Goal: Information Seeking & Learning: Learn about a topic

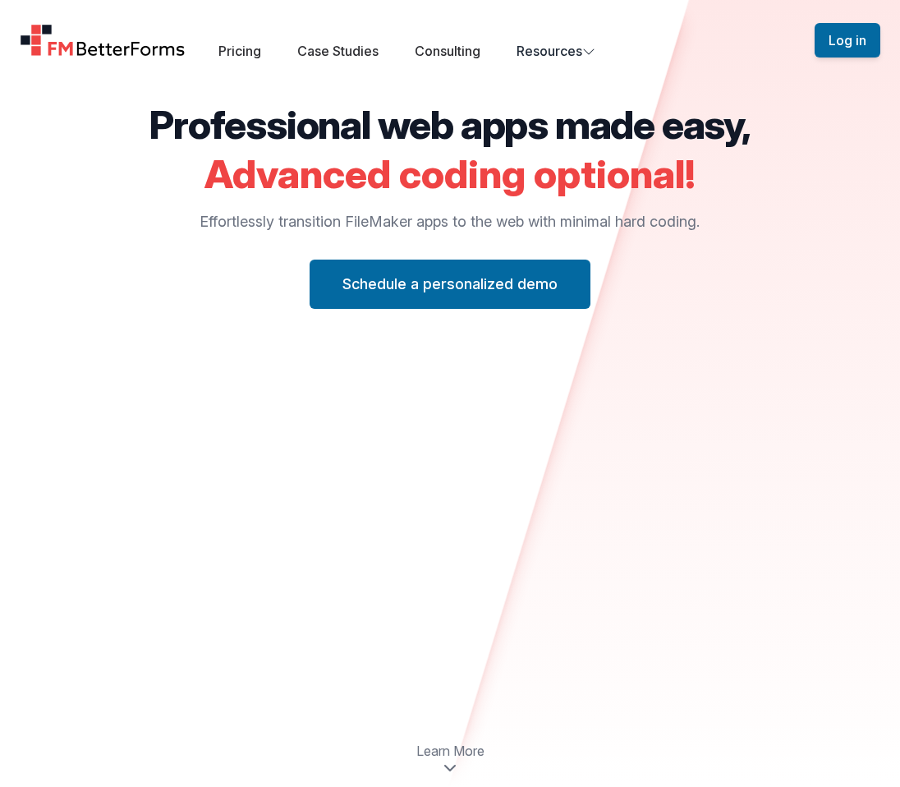
click at [147, 55] on img "Home" at bounding box center [103, 40] width 166 height 33
click at [453, 755] on span "Learn More" at bounding box center [450, 751] width 68 height 20
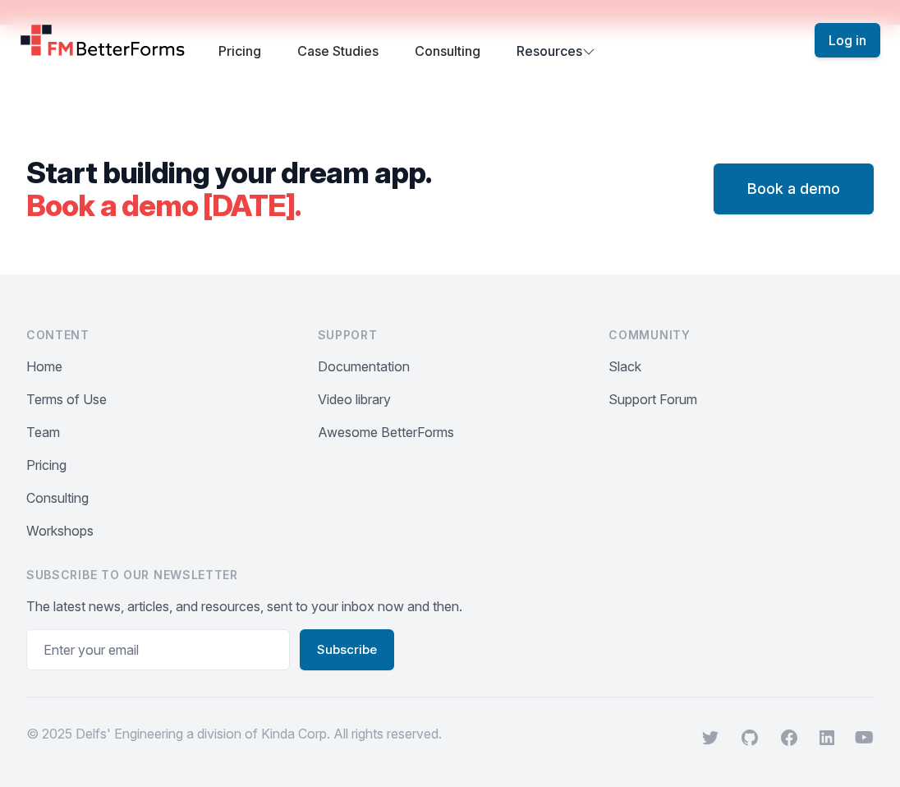
scroll to position [6007, 0]
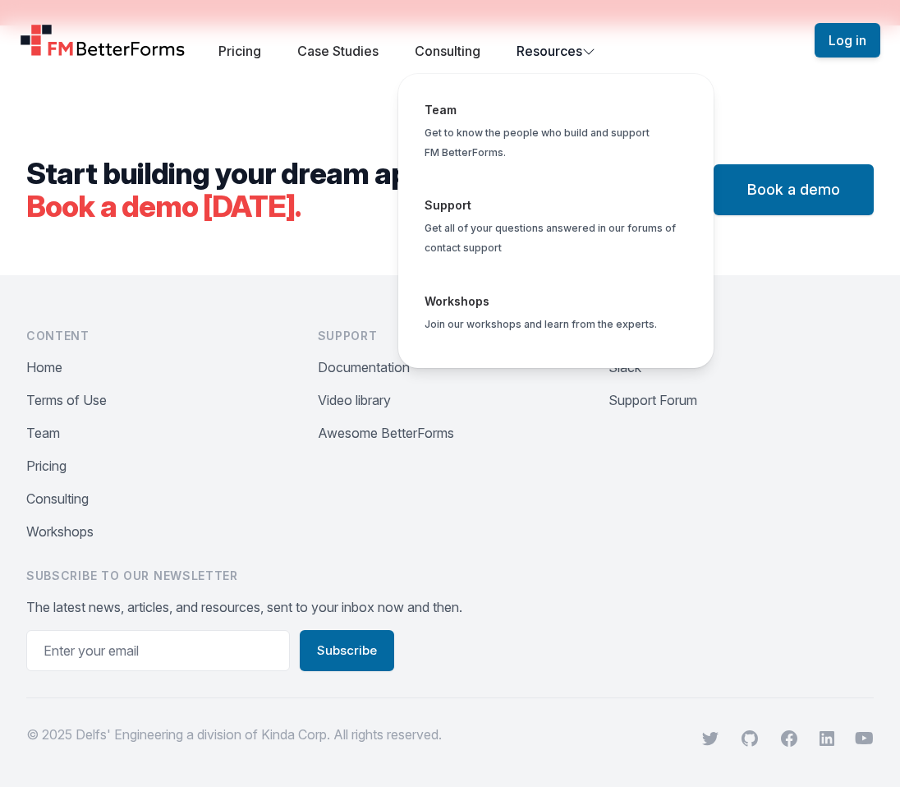
click at [576, 45] on button "Resources Team Get to know the people who build and support FM BetterForms. Sup…" at bounding box center [555, 51] width 79 height 20
click at [491, 224] on span "Global" at bounding box center [555, 230] width 289 height 96
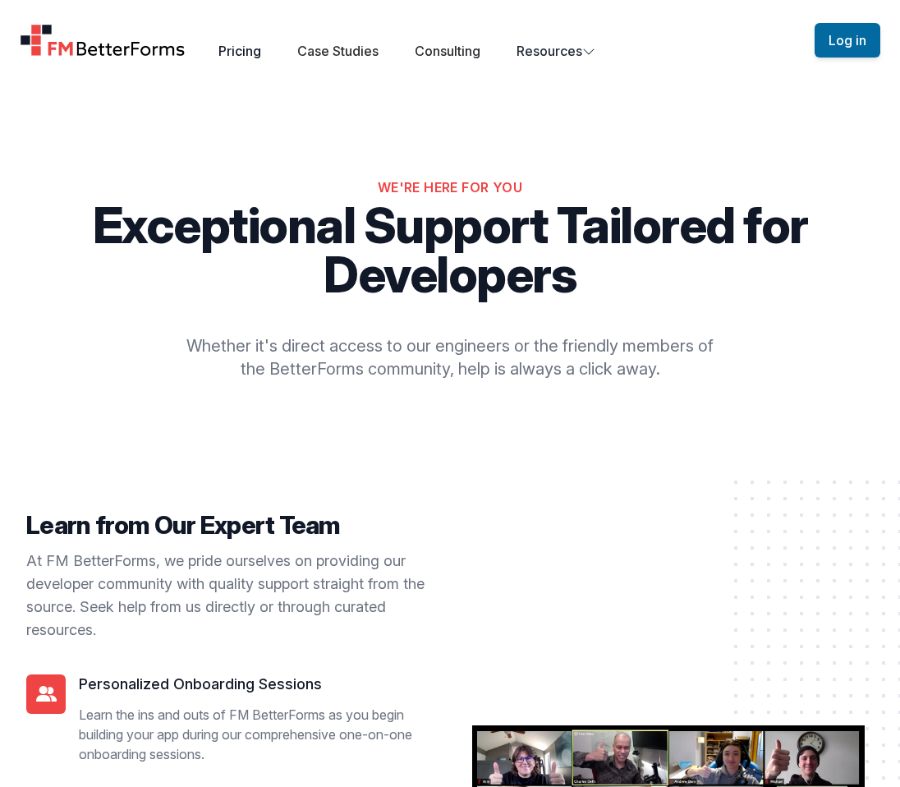
click at [246, 52] on link "Pricing" at bounding box center [239, 51] width 43 height 16
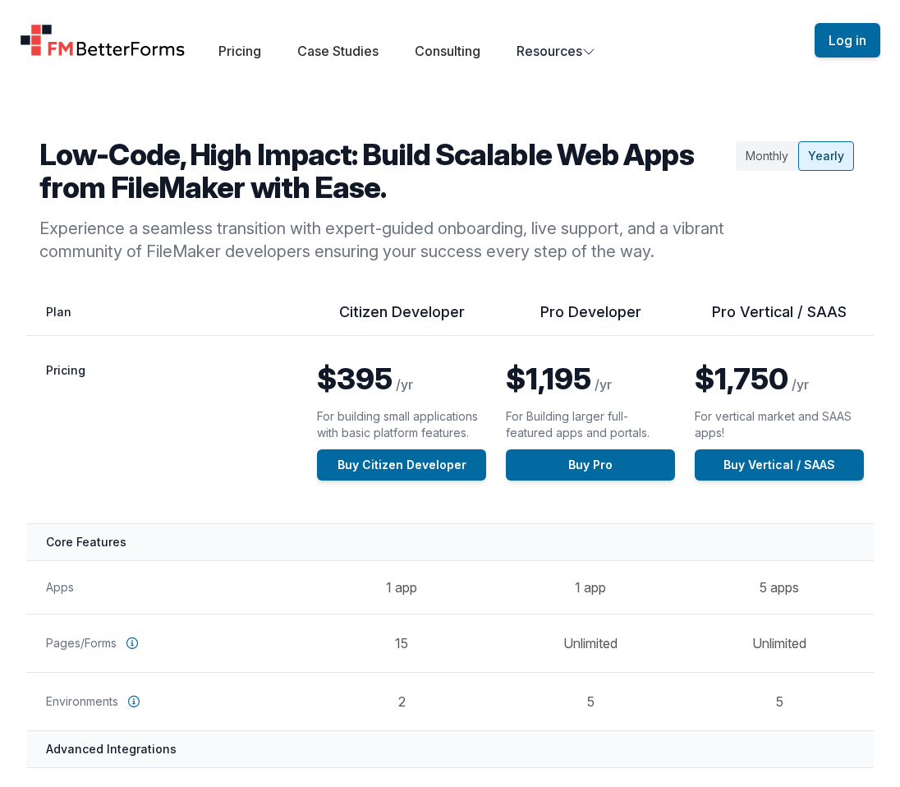
click at [60, 46] on img "Home" at bounding box center [103, 40] width 166 height 33
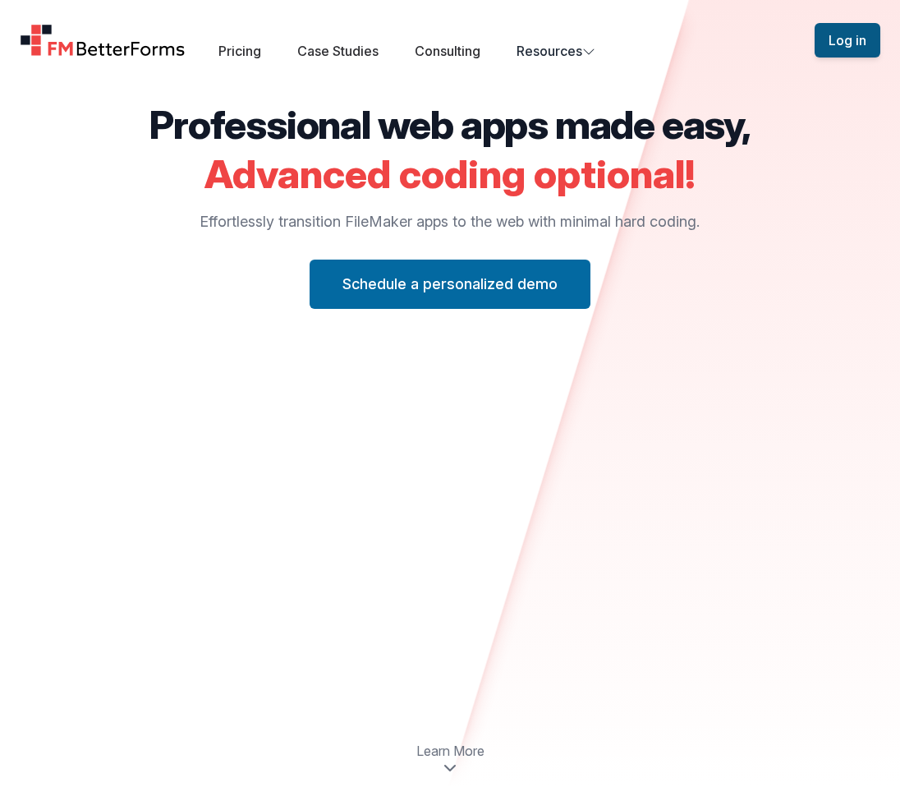
click at [852, 38] on button "Log in" at bounding box center [848, 40] width 66 height 34
click at [438, 55] on link "Consulting" at bounding box center [448, 51] width 66 height 16
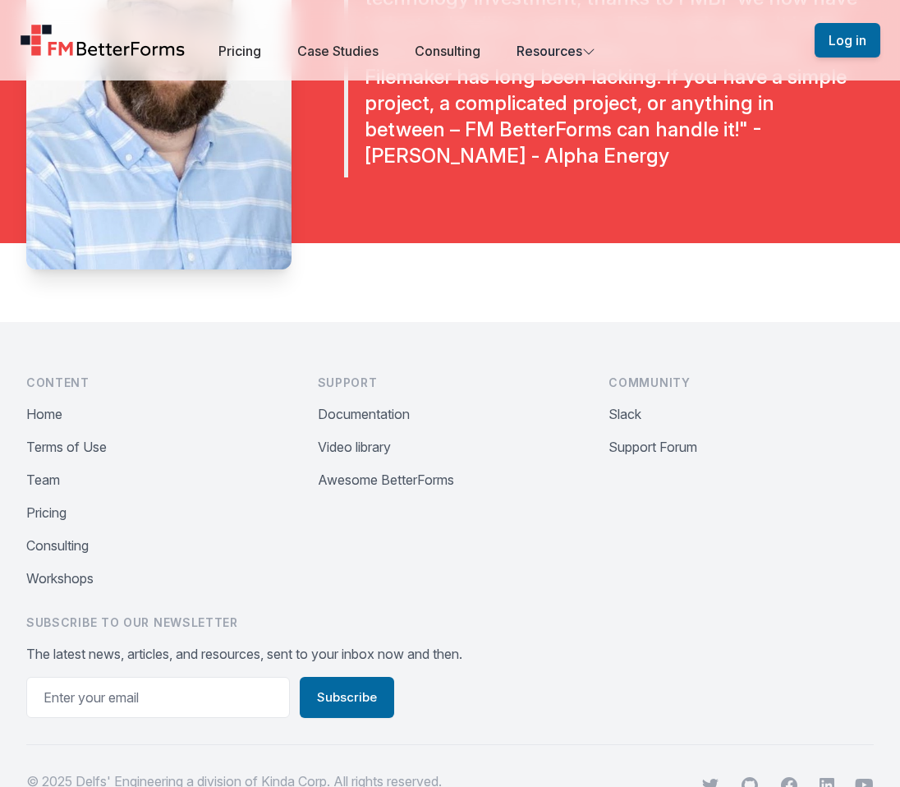
scroll to position [3862, 0]
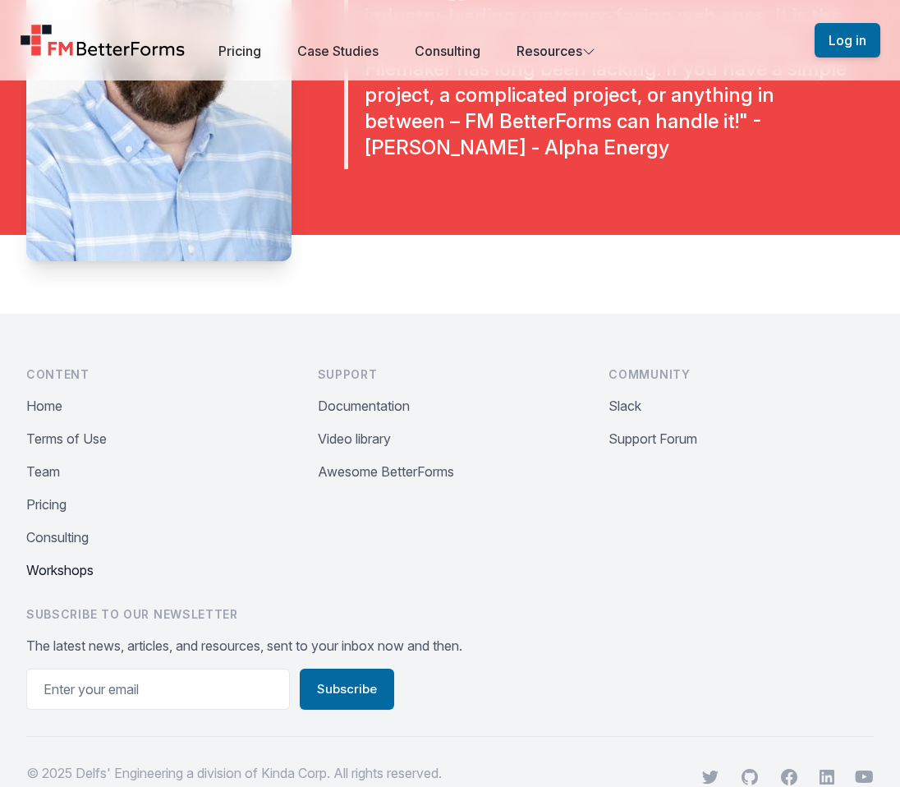
click at [67, 580] on button "Workshops" at bounding box center [59, 570] width 67 height 20
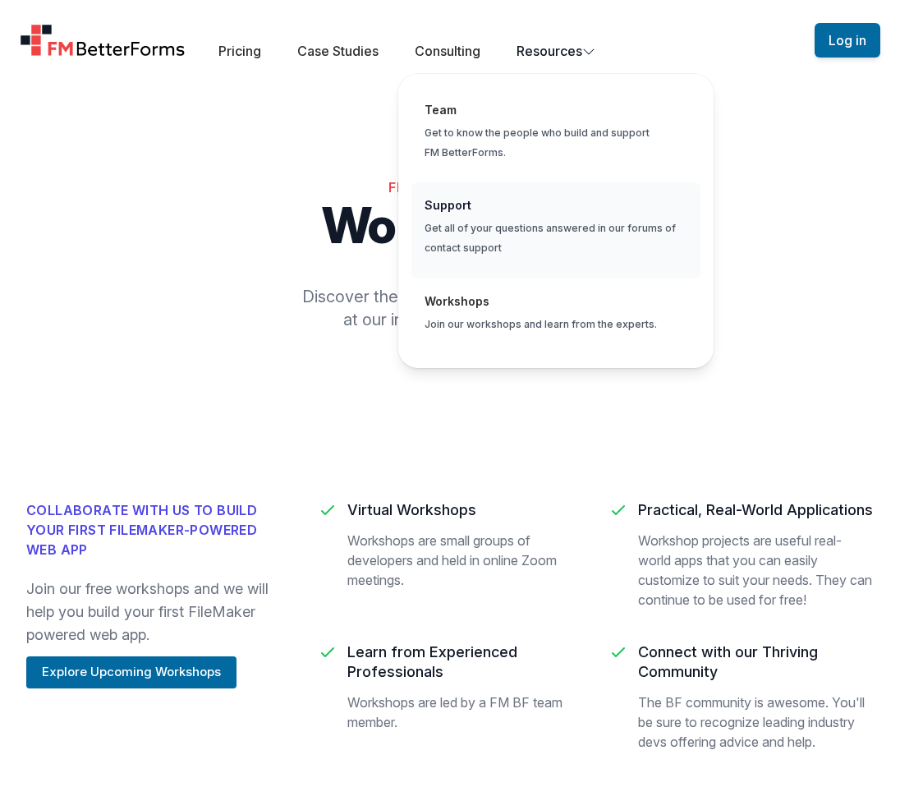
click at [476, 202] on span "Global" at bounding box center [555, 230] width 289 height 96
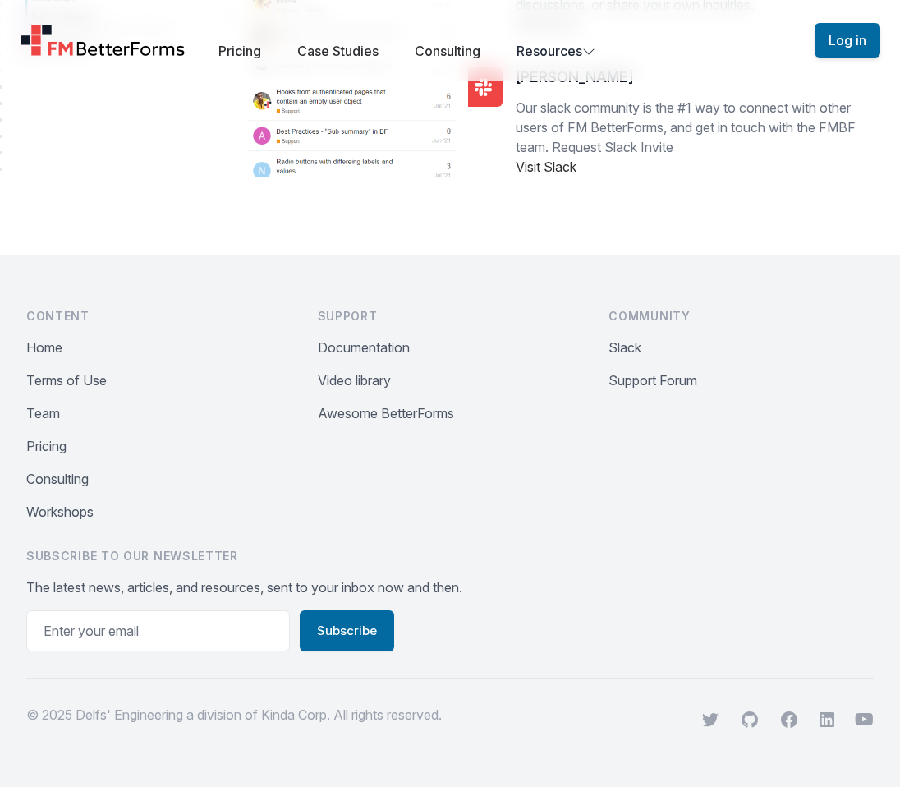
scroll to position [1485, 0]
